Goal: Use online tool/utility: Utilize a website feature to perform a specific function

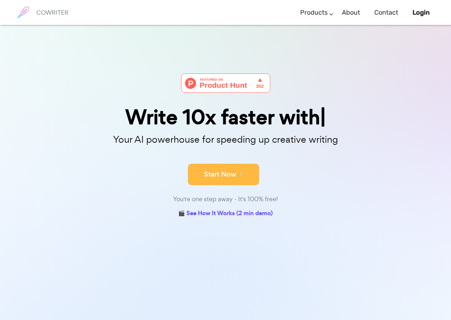
click at [215, 184] on button "Start Now" at bounding box center [223, 174] width 71 height 21
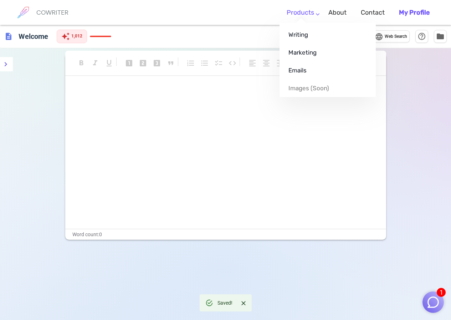
click at [314, 16] on link "Products" at bounding box center [300, 12] width 27 height 21
click at [305, 70] on link "Emails" at bounding box center [328, 70] width 96 height 18
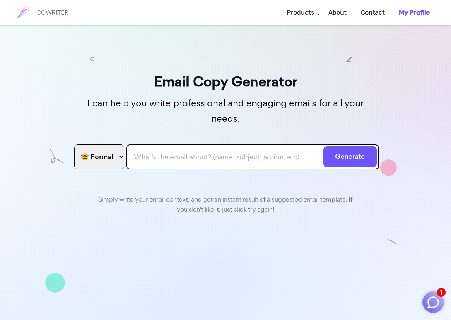
click at [230, 147] on input "text" at bounding box center [252, 156] width 253 height 25
click at [255, 144] on input "text" at bounding box center [252, 156] width 253 height 25
paste input "Draft mail to company regarding company name change successfully on MCA portal …"
drag, startPoint x: 294, startPoint y: 143, endPoint x: 290, endPoint y: 144, distance: 4.3
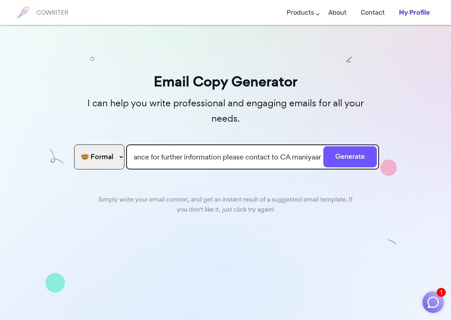
click at [290, 144] on input "Draft mail to company regarding company name change successfully on MCA portal …" at bounding box center [252, 156] width 253 height 25
type input "Draft mail to company regarding company name change successfully on MCA portal …"
click at [332, 146] on button "Generate" at bounding box center [351, 156] width 54 height 21
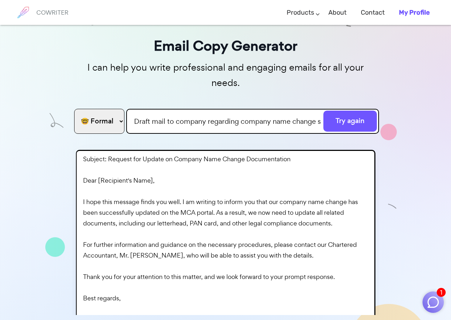
scroll to position [44, 0]
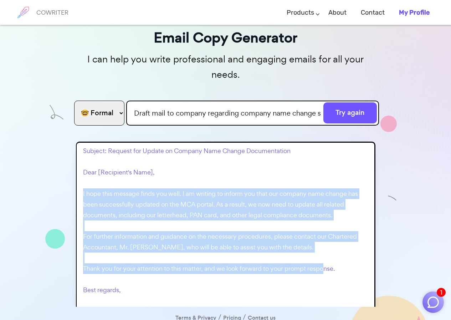
drag, startPoint x: 83, startPoint y: 174, endPoint x: 355, endPoint y: 263, distance: 286.7
click at [355, 263] on p "Subject: Request for Update on Company Name Change Documentation Dear [Recipien…" at bounding box center [227, 247] width 289 height 203
copy p "I hope this message finds you well. I am writing to inform you that our company…"
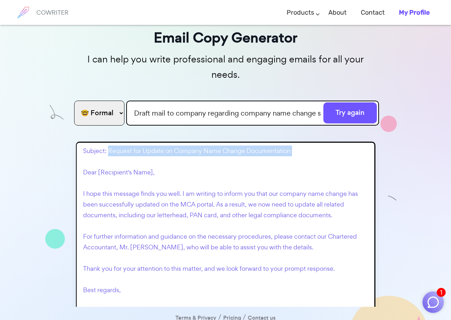
drag, startPoint x: 108, startPoint y: 137, endPoint x: 278, endPoint y: 146, distance: 170.8
click at [278, 146] on p "Subject: Request for Update on Company Name Change Documentation Dear [Recipien…" at bounding box center [227, 247] width 289 height 203
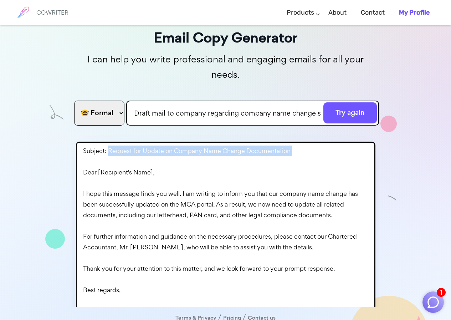
copy p "Request for Update on Company Name Change Documentation"
